Goal: Task Accomplishment & Management: Manage account settings

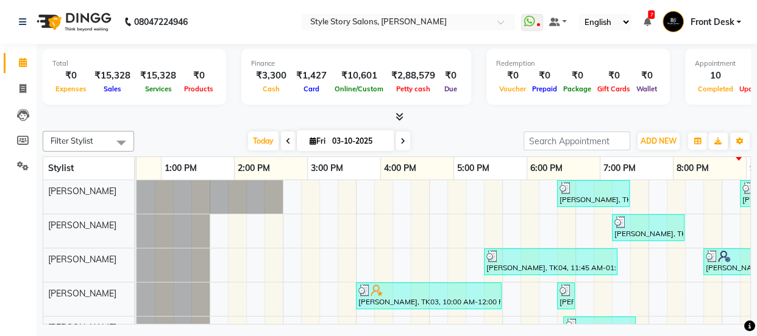
scroll to position [0, 414]
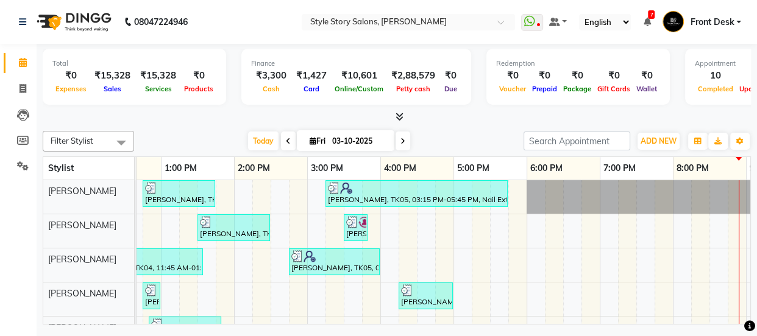
click at [710, 25] on span "Front Desk" at bounding box center [712, 22] width 44 height 13
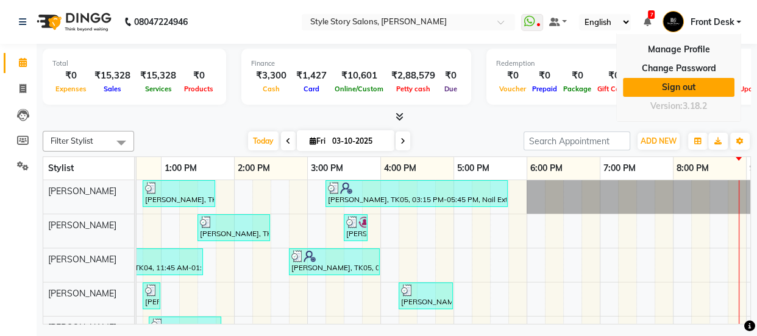
click at [685, 80] on link "Sign out" at bounding box center [678, 87] width 111 height 19
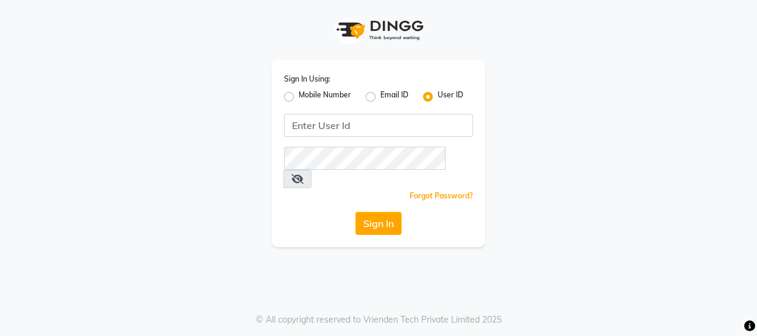
click at [298, 92] on label "Mobile Number" at bounding box center [324, 97] width 52 height 15
click at [298, 92] on input "Mobile Number" at bounding box center [302, 94] width 8 height 8
radio input "true"
radio input "false"
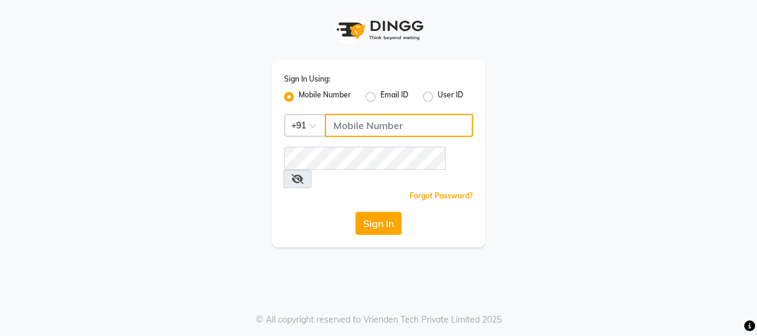
click at [364, 129] on input "Username" at bounding box center [399, 125] width 148 height 23
type input "4"
click at [378, 128] on input "7447599924" at bounding box center [399, 125] width 148 height 23
type input "7447599924"
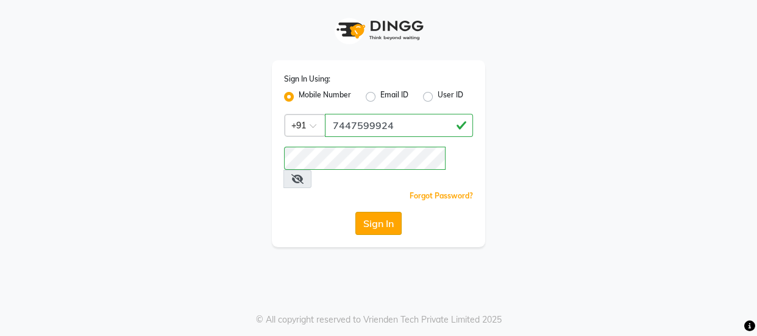
click at [369, 212] on button "Sign In" at bounding box center [378, 223] width 46 height 23
